Goal: Task Accomplishment & Management: Complete application form

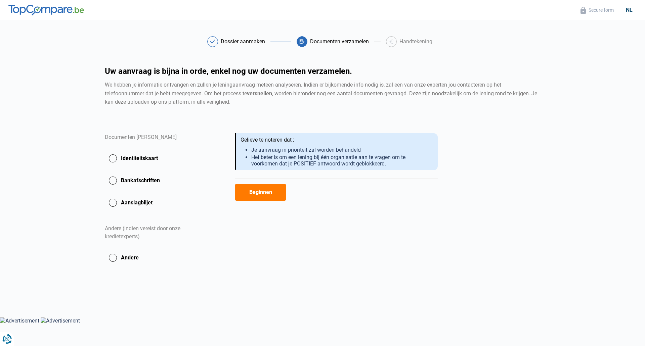
click at [263, 194] on button "Beginnen" at bounding box center [260, 192] width 51 height 17
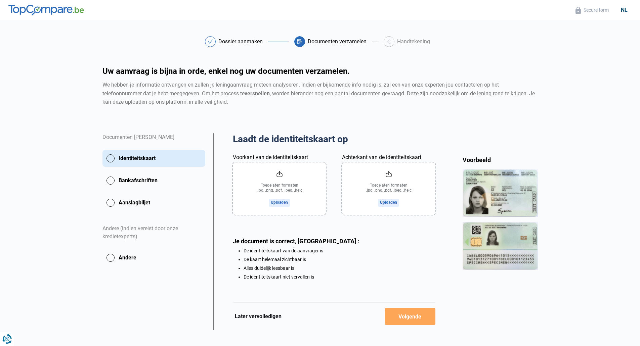
click at [112, 180] on button "Bankafschriften" at bounding box center [153, 180] width 103 height 17
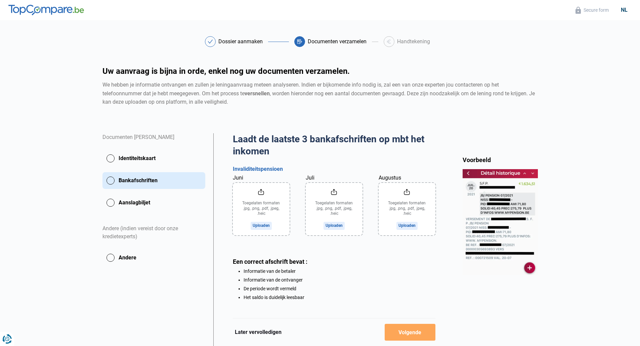
click at [109, 160] on button "Identiteitskaart" at bounding box center [153, 158] width 103 height 17
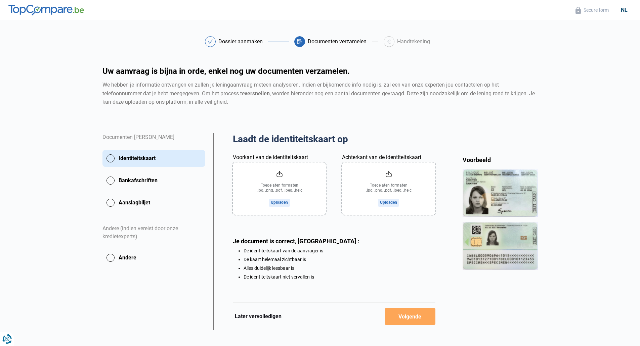
click at [112, 258] on button "Andere" at bounding box center [153, 257] width 103 height 17
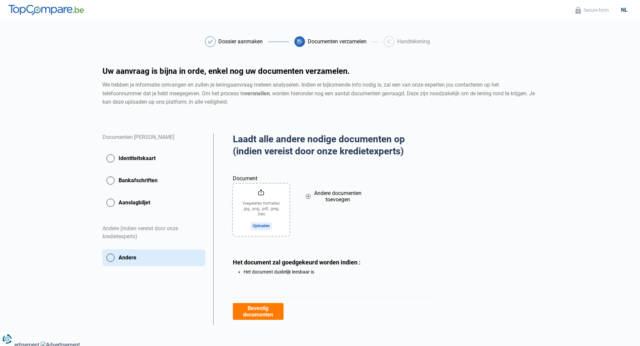
click at [112, 258] on button "Andere" at bounding box center [153, 257] width 103 height 17
